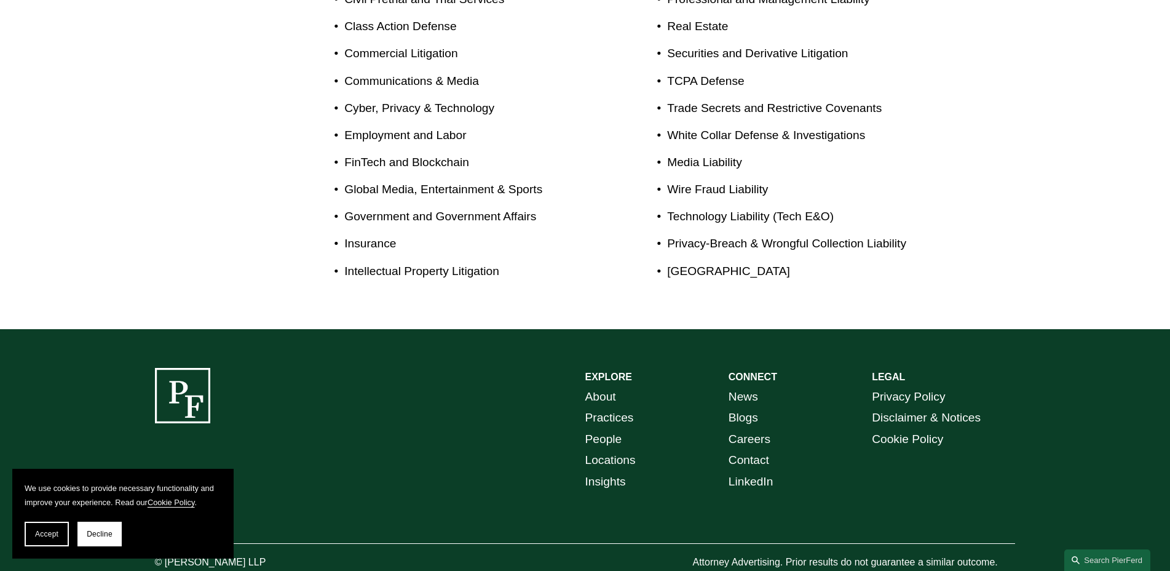
scroll to position [931, 0]
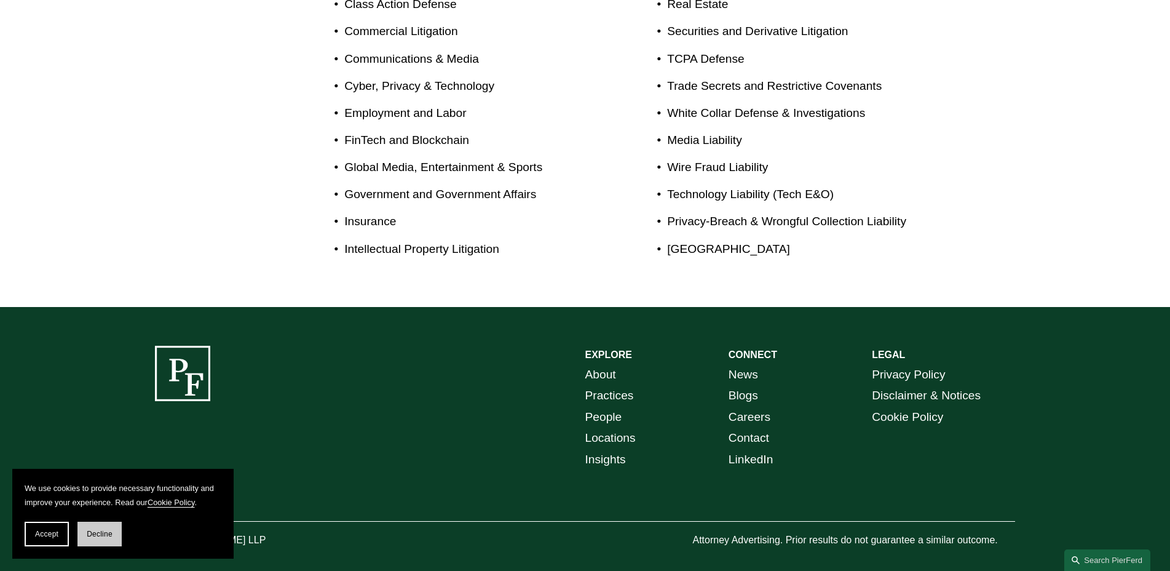
click at [116, 523] on section "We use cookies to provide necessary functionality and improve your experience. …" at bounding box center [122, 514] width 221 height 90
click at [114, 525] on button "Decline" at bounding box center [99, 534] width 44 height 25
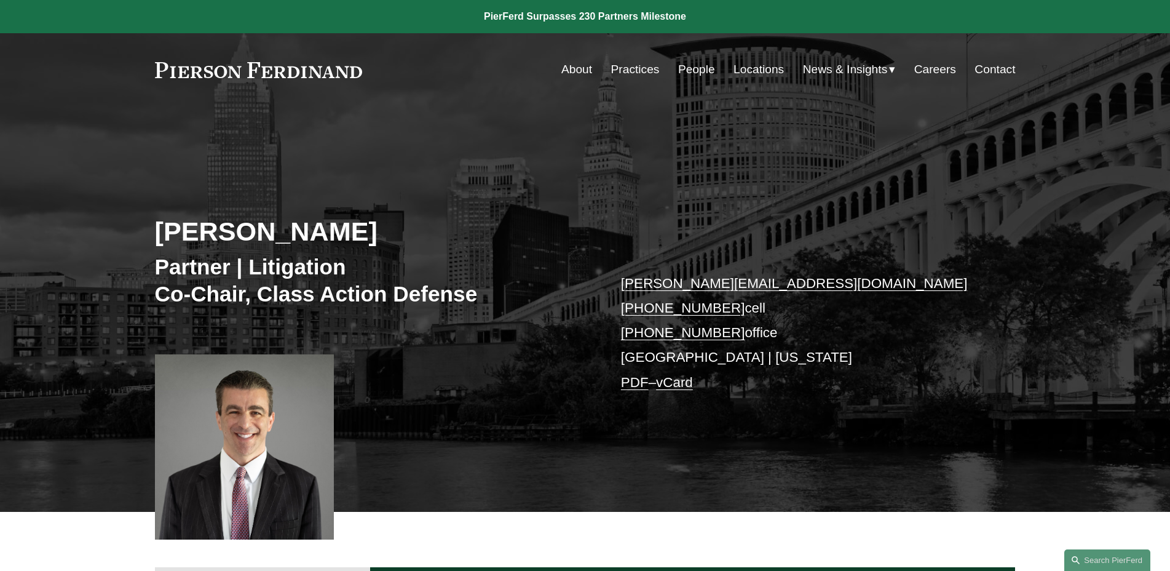
click at [678, 71] on link "People" at bounding box center [696, 69] width 37 height 23
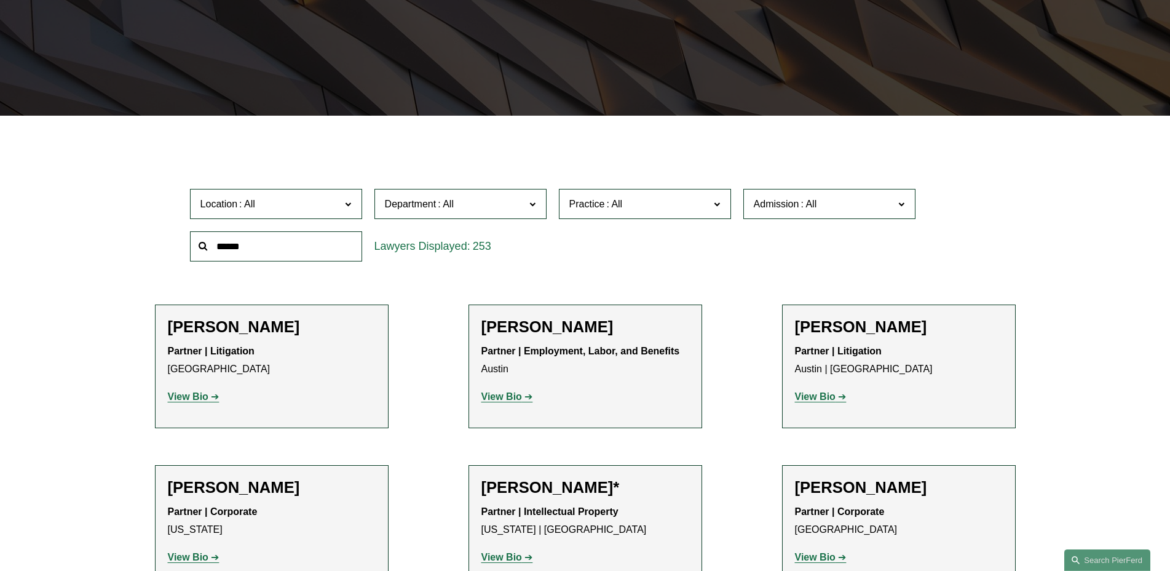
scroll to position [332, 0]
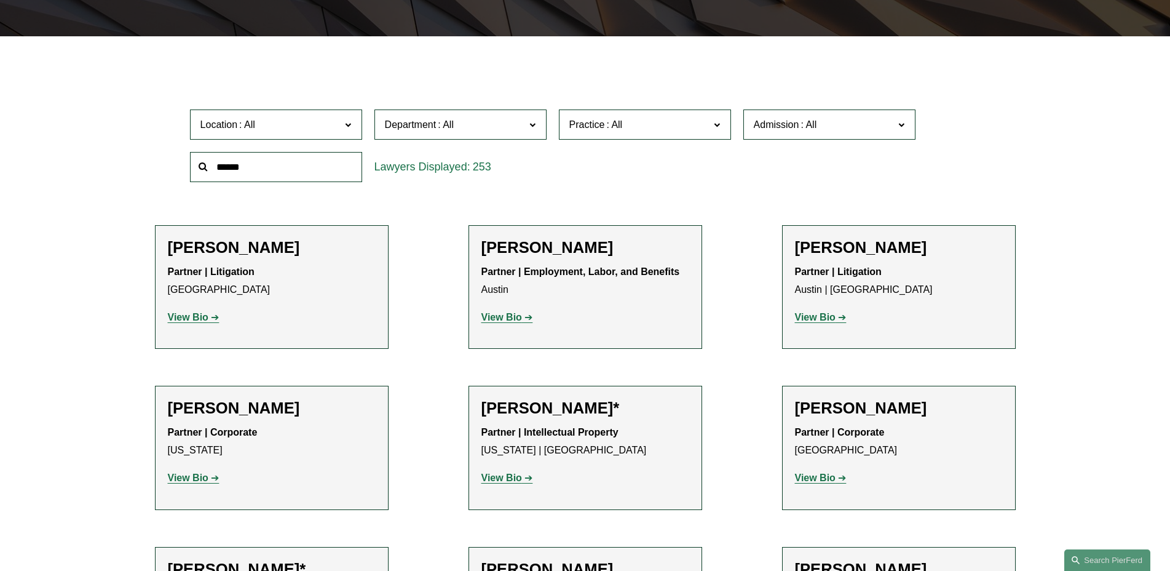
click at [277, 173] on input "text" at bounding box center [276, 167] width 172 height 30
type input "********"
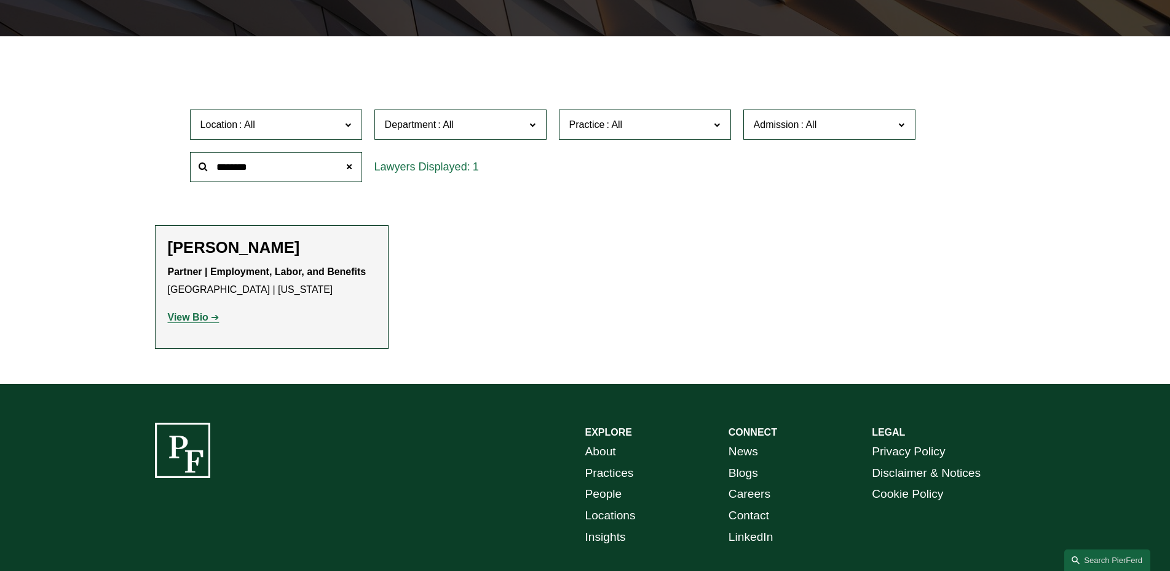
click at [301, 277] on strong "Partner | Employment, Labor, and Benefits" at bounding box center [267, 271] width 199 height 10
click at [185, 319] on strong "View Bio" at bounding box center [188, 317] width 41 height 10
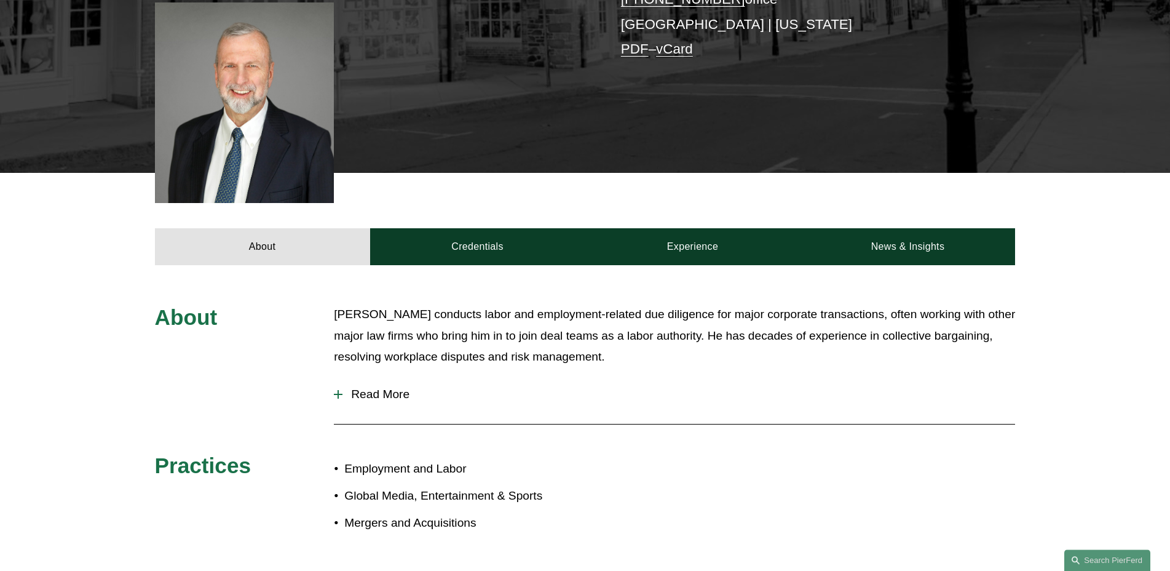
scroll to position [465, 0]
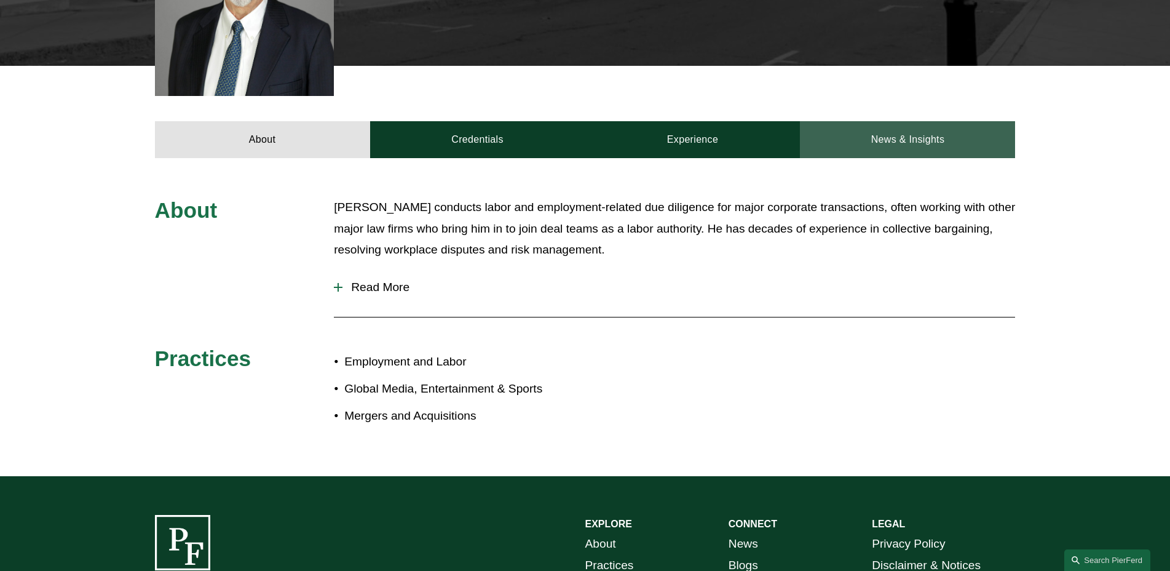
click at [931, 121] on link "News & Insights" at bounding box center [907, 139] width 215 height 37
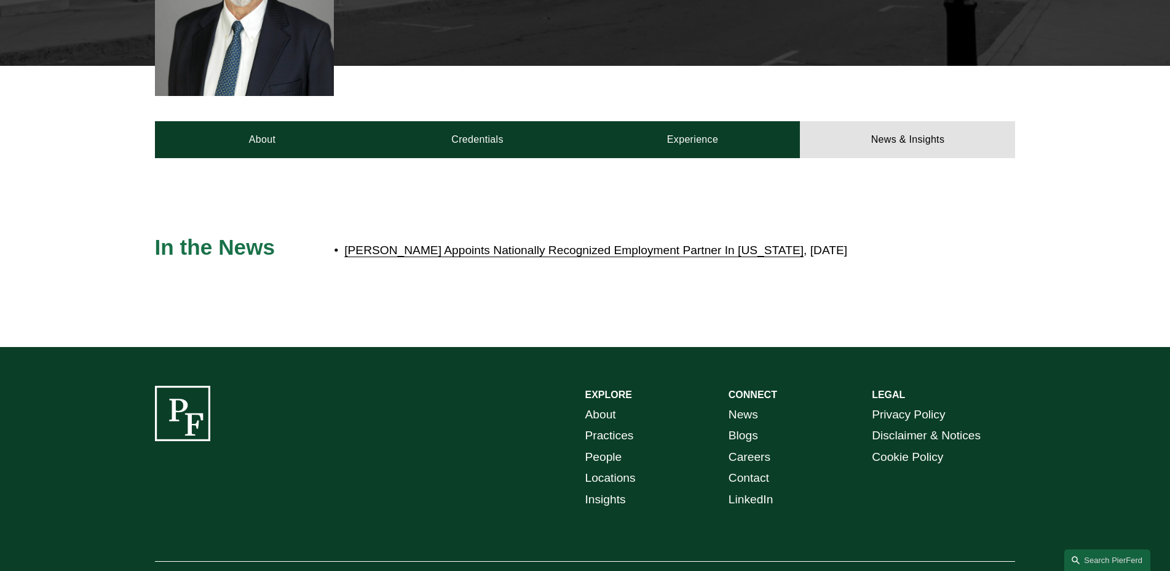
click at [770, 244] on link "Pierson Ferdinand Appoints Nationally Recognized Employment Partner In New York" at bounding box center [573, 250] width 459 height 13
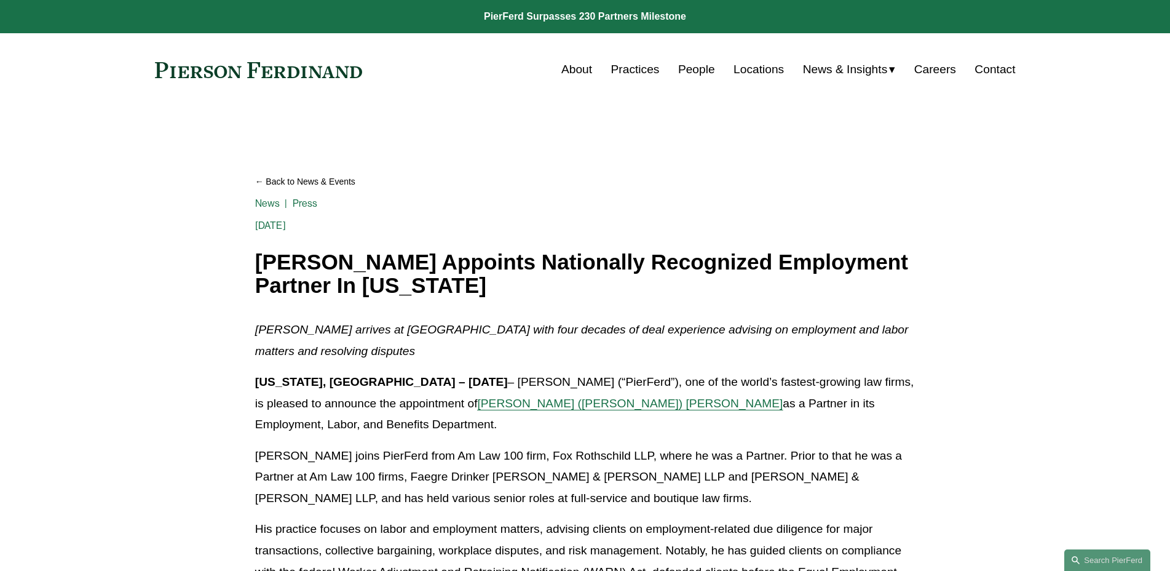
click at [688, 73] on link "People" at bounding box center [696, 69] width 37 height 23
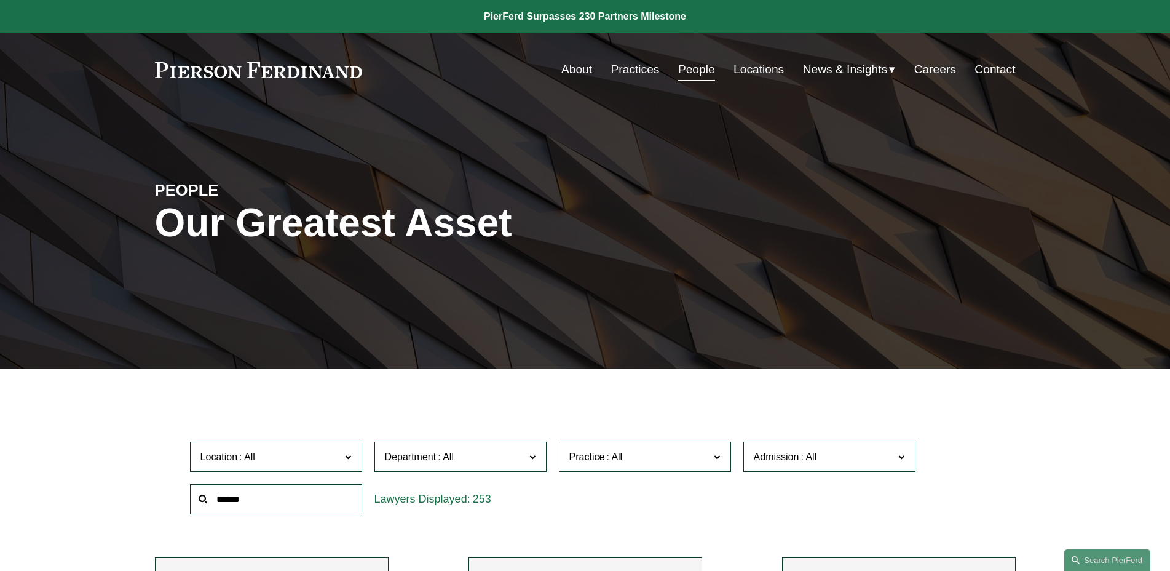
click at [278, 493] on input "text" at bounding box center [276, 499] width 172 height 30
type input "*****"
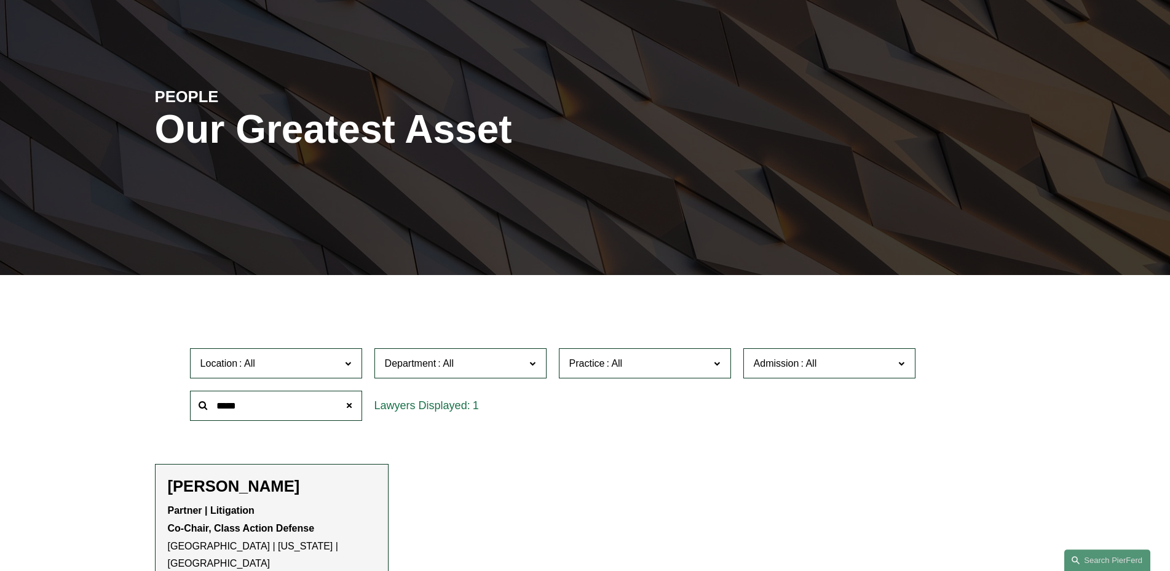
scroll to position [133, 0]
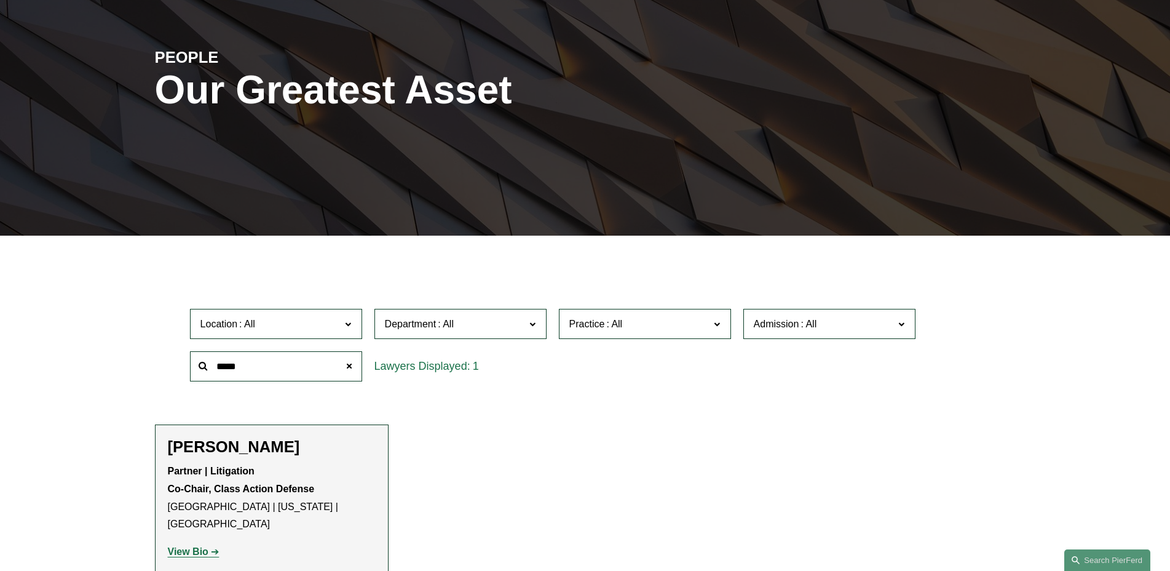
click at [287, 463] on div "[PERSON_NAME] Partner | Litigation Co-Chair, Class Action Defense [GEOGRAPHIC_D…" at bounding box center [272, 503] width 208 height 133
click at [230, 438] on li "[PERSON_NAME] Partner | Litigation Co-Chair, Class Action Defense [GEOGRAPHIC_D…" at bounding box center [272, 503] width 234 height 159
click at [203, 546] on strong "View Bio" at bounding box center [188, 551] width 41 height 10
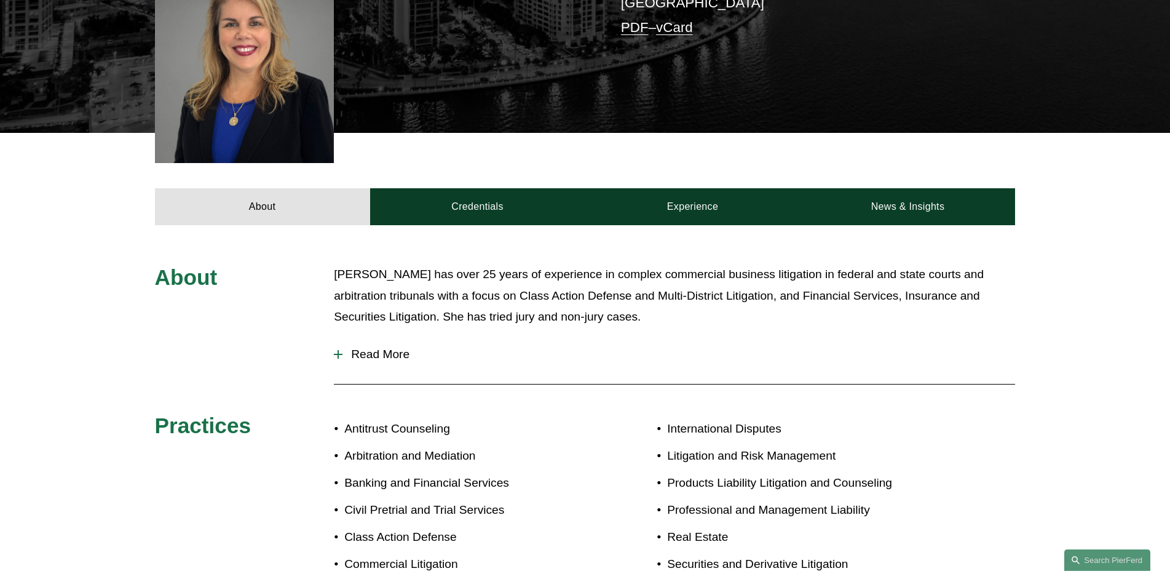
scroll to position [399, 0]
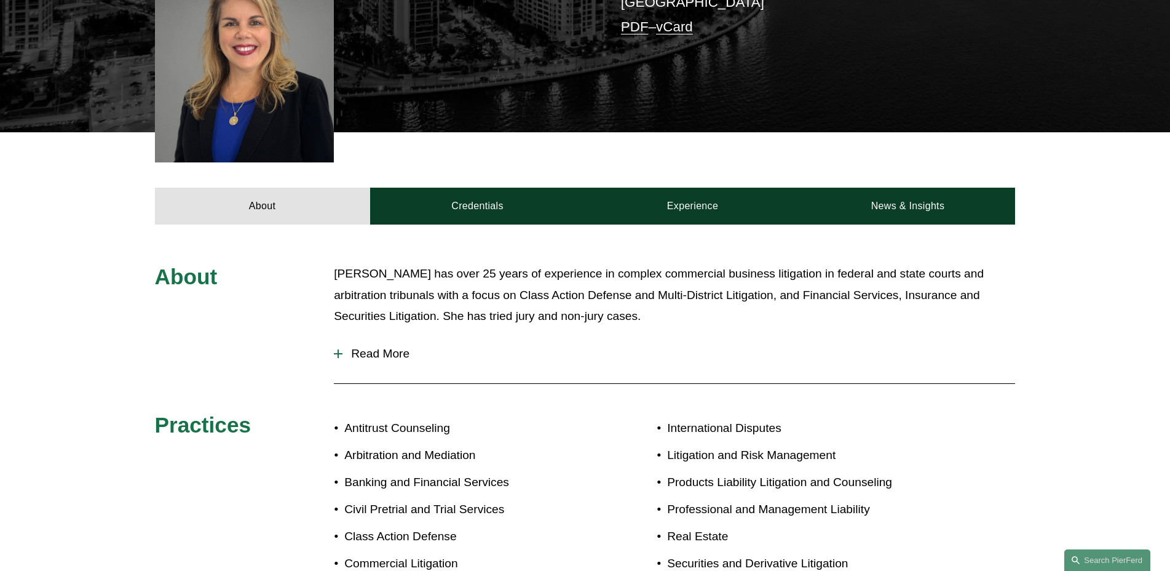
click at [348, 347] on span "Read More" at bounding box center [679, 354] width 673 height 14
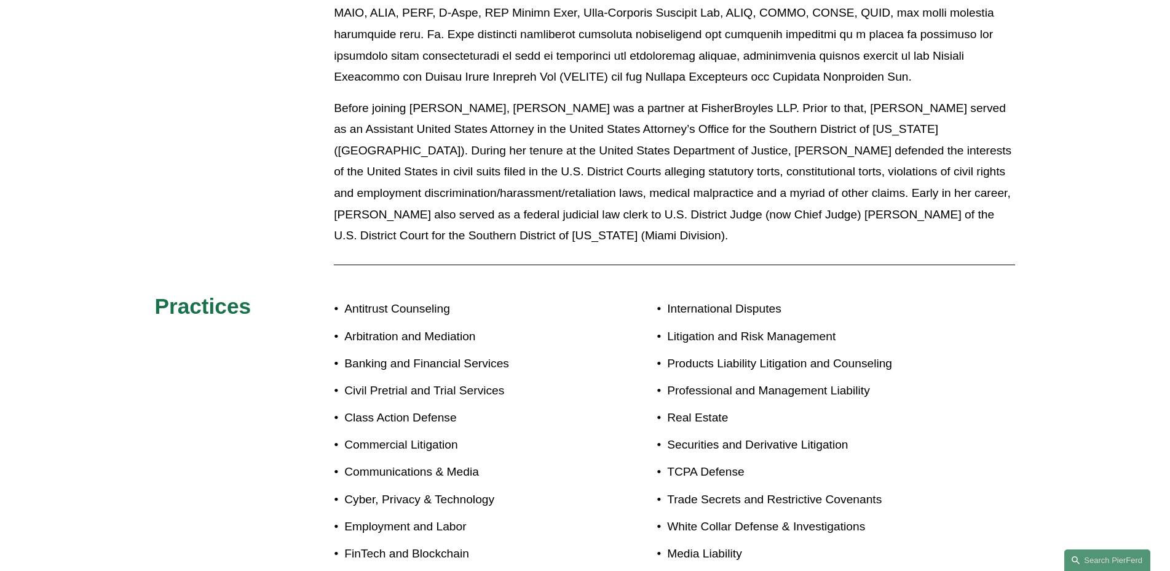
scroll to position [1476, 0]
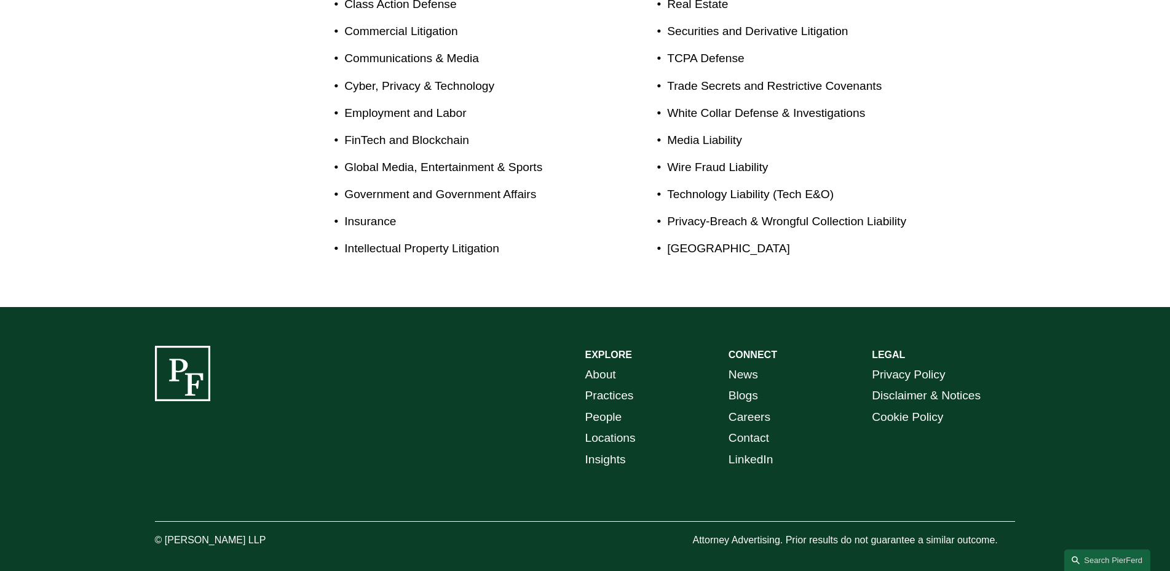
drag, startPoint x: 166, startPoint y: 522, endPoint x: 269, endPoint y: 528, distance: 103.5
click at [269, 531] on p "© [PERSON_NAME] LLP" at bounding box center [245, 540] width 180 height 18
copy p "Pierson Ferdinand LLP"
